Goal: Navigation & Orientation: Find specific page/section

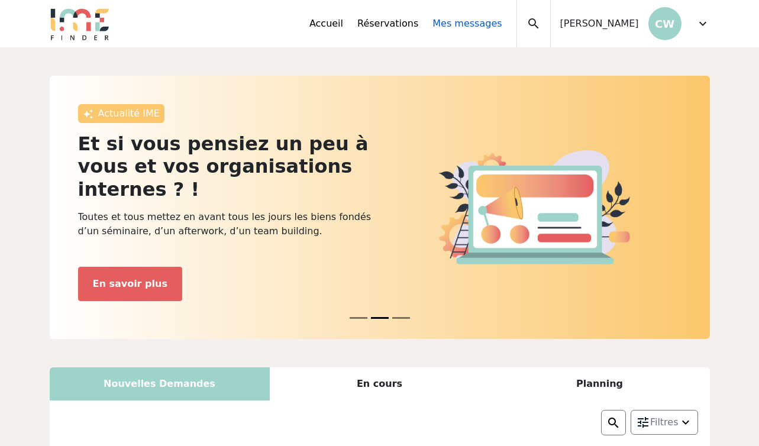
click at [463, 27] on link "Mes messages" at bounding box center [466, 24] width 69 height 14
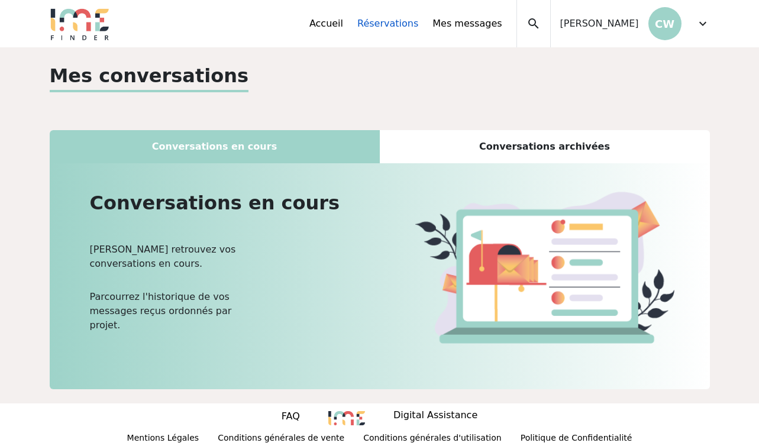
click at [405, 21] on link "Réservations" at bounding box center [387, 24] width 61 height 14
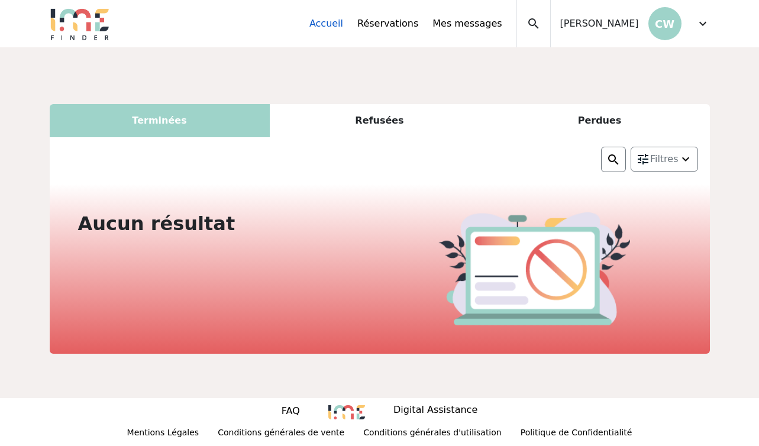
click at [335, 17] on link "Accueil" at bounding box center [326, 24] width 34 height 14
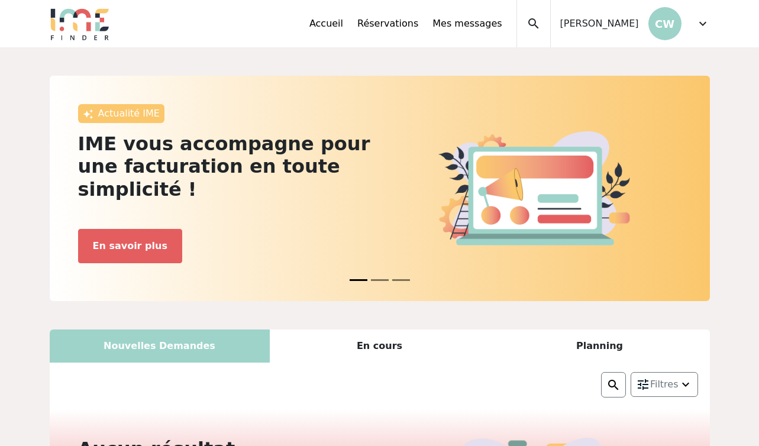
click at [694, 26] on div "Accueil Réservations Mes messages Mes données personnelles Mes établissements M…" at bounding box center [509, 23] width 400 height 47
click at [699, 24] on span "expand_more" at bounding box center [703, 24] width 14 height 14
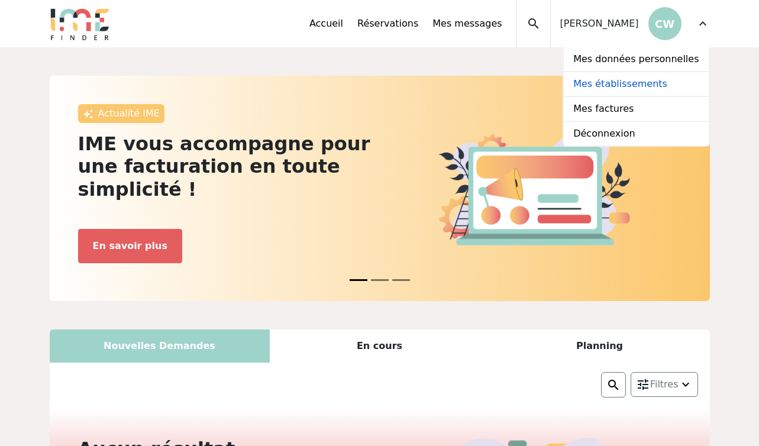
click at [655, 83] on link "Mes établissements" at bounding box center [636, 84] width 144 height 25
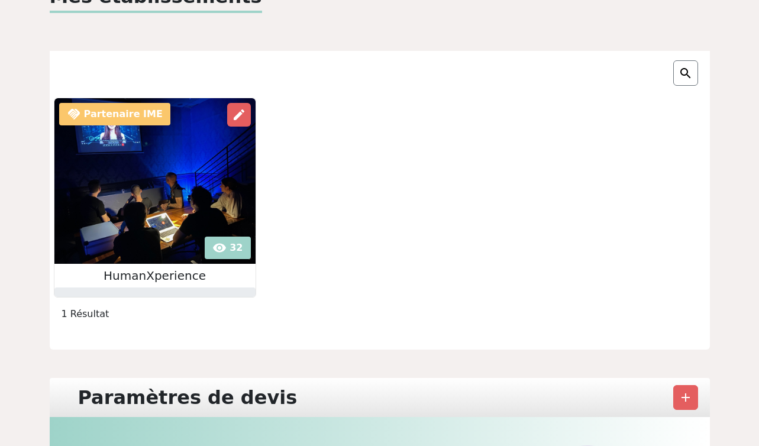
scroll to position [85, 0]
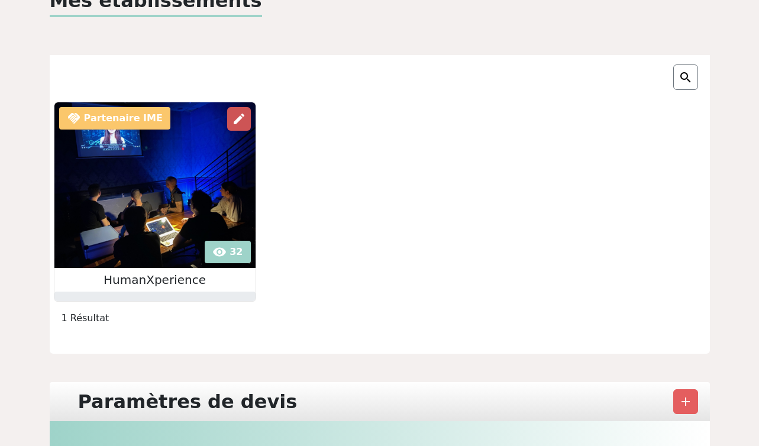
click at [240, 110] on div "edit" at bounding box center [239, 119] width 24 height 24
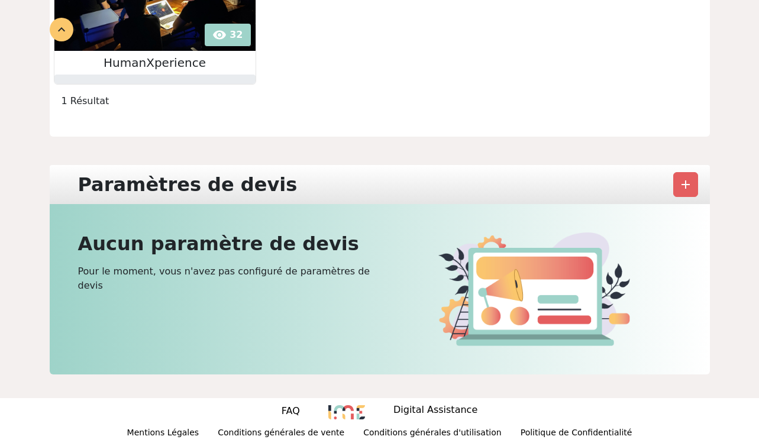
scroll to position [0, 0]
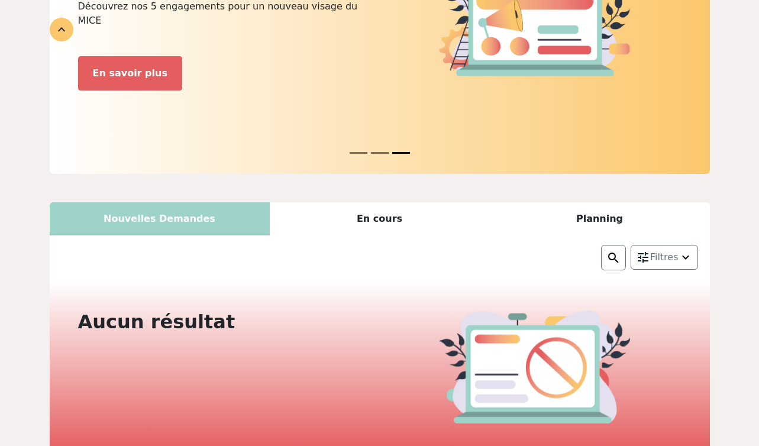
scroll to position [128, 0]
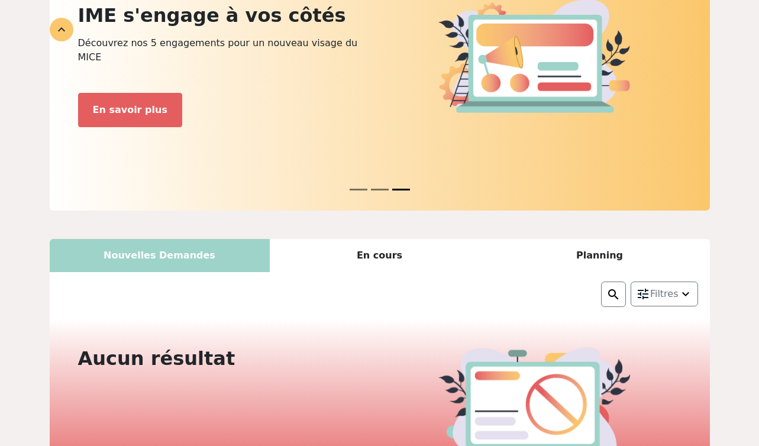
click at [403, 239] on div "En cours" at bounding box center [380, 255] width 220 height 33
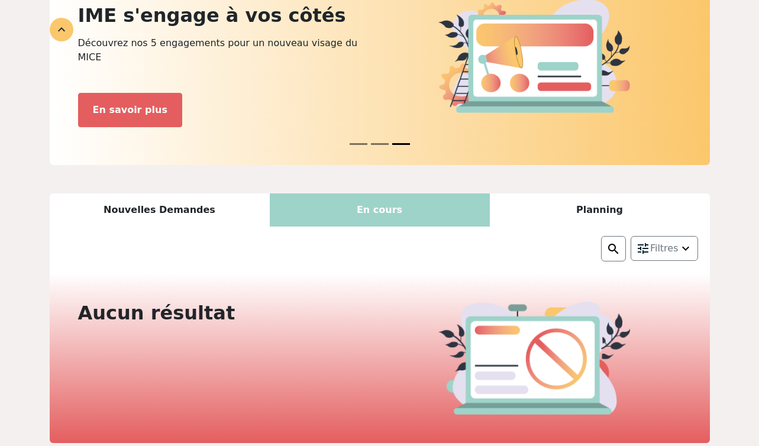
click at [611, 193] on div "Planning" at bounding box center [600, 209] width 220 height 33
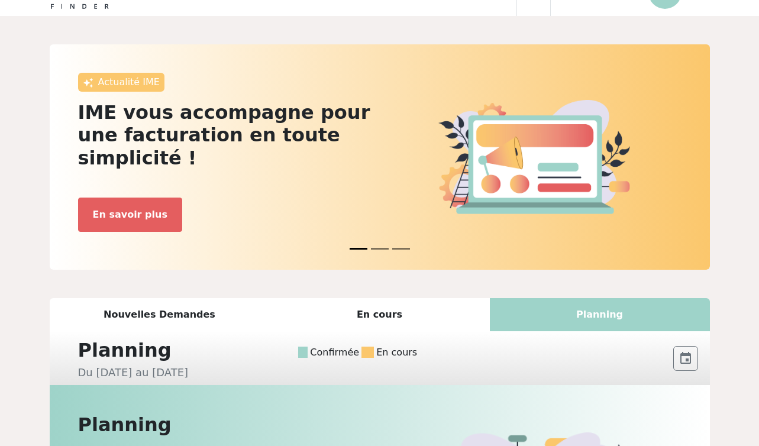
scroll to position [0, 0]
